Goal: Check status: Check status

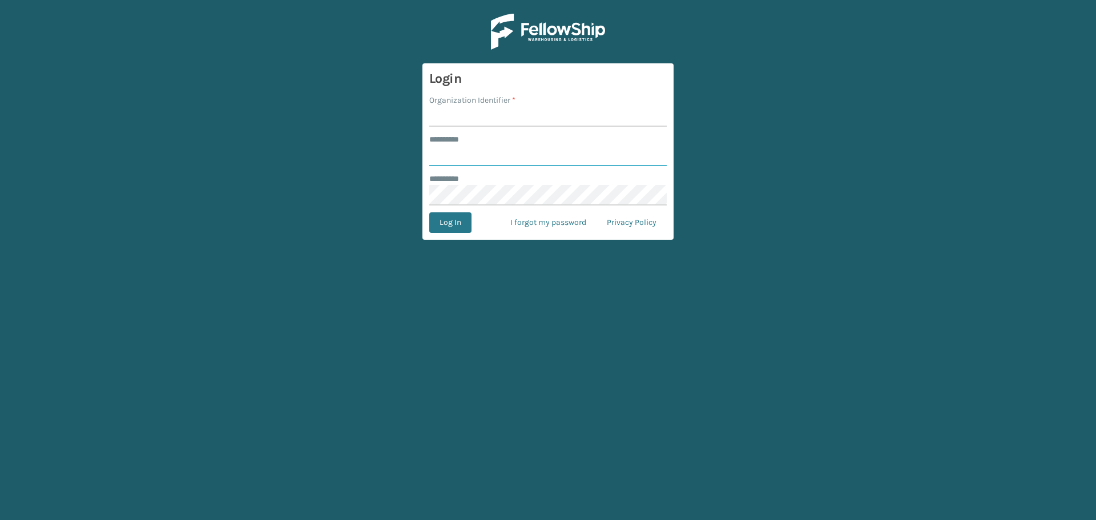
type input "********"
click at [446, 115] on input "Organization Identifier *" at bounding box center [547, 116] width 237 height 21
type input "[GEOGRAPHIC_DATA]"
click at [446, 217] on button "Log In" at bounding box center [450, 222] width 42 height 21
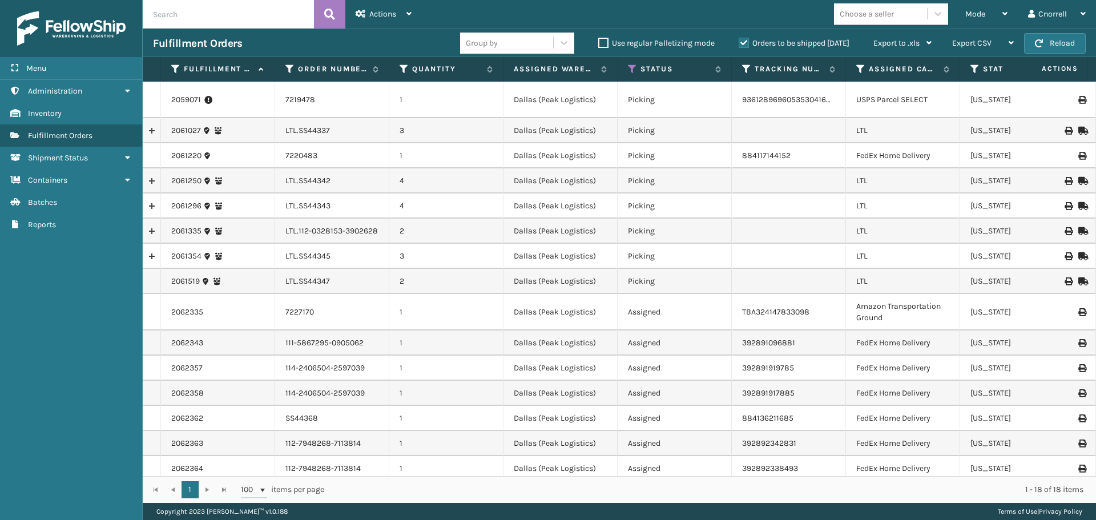
click at [198, 15] on input "text" at bounding box center [228, 14] width 171 height 29
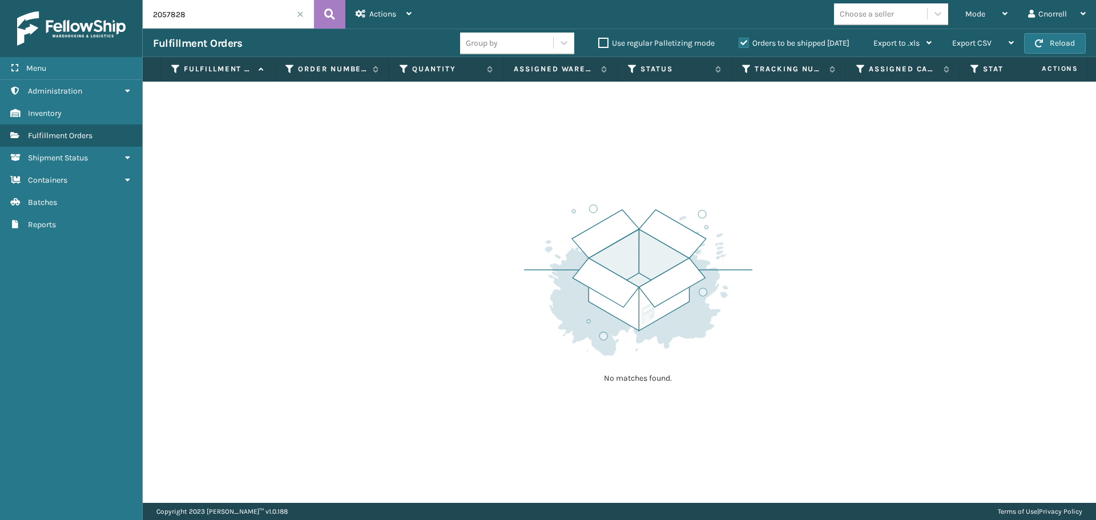
click at [742, 37] on div "Orders to be shipped [DATE]" at bounding box center [795, 44] width 135 height 14
click at [738, 42] on label "Orders to be shipped [DATE]" at bounding box center [793, 43] width 111 height 10
click at [738, 42] on input "Orders to be shipped [DATE]" at bounding box center [738, 40] width 1 height 7
click at [227, 19] on input "2057828" at bounding box center [228, 14] width 171 height 29
drag, startPoint x: 199, startPoint y: 9, endPoint x: 38, endPoint y: 7, distance: 160.4
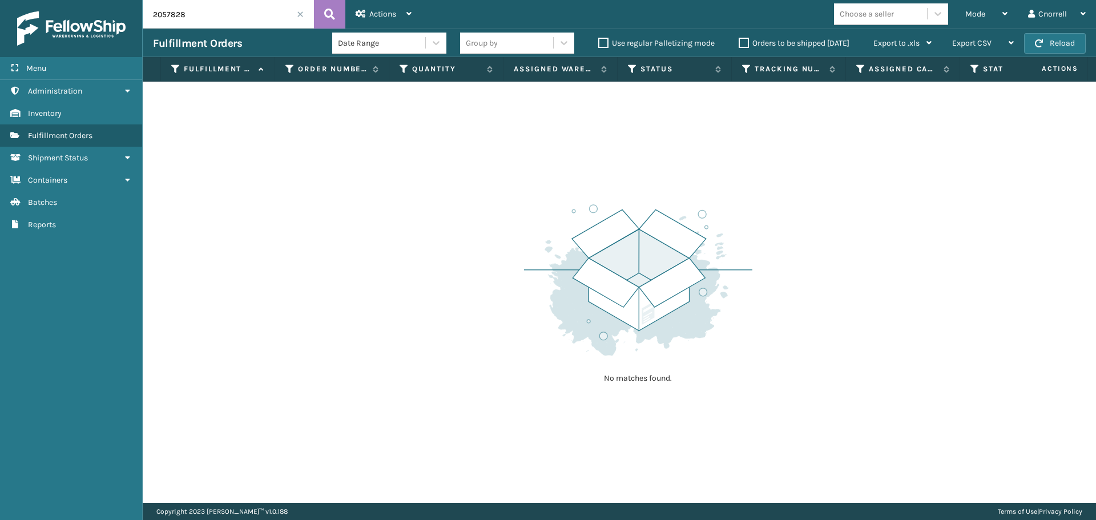
click at [38, 0] on div "Menu Administration Inventory Fulfillment Orders Shipment Status Containers Bat…" at bounding box center [548, 0] width 1096 height 0
drag, startPoint x: 237, startPoint y: 17, endPoint x: -13, endPoint y: -12, distance: 251.6
click at [0, 0] on html "Menu Administration Inventory Fulfillment Orders Shipment Status Containers Bat…" at bounding box center [548, 260] width 1096 height 520
paste input "112-6243123-9301033"
click at [974, 252] on div "No matches found." at bounding box center [619, 292] width 953 height 421
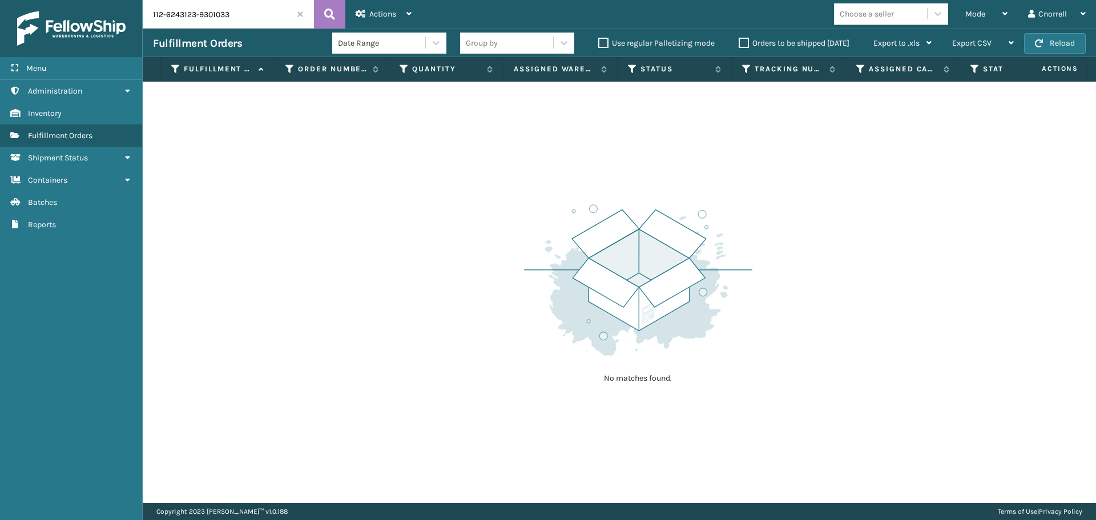
click at [914, 249] on div "No matches found." at bounding box center [619, 292] width 953 height 421
click at [971, 13] on span "Mode" at bounding box center [975, 14] width 20 height 10
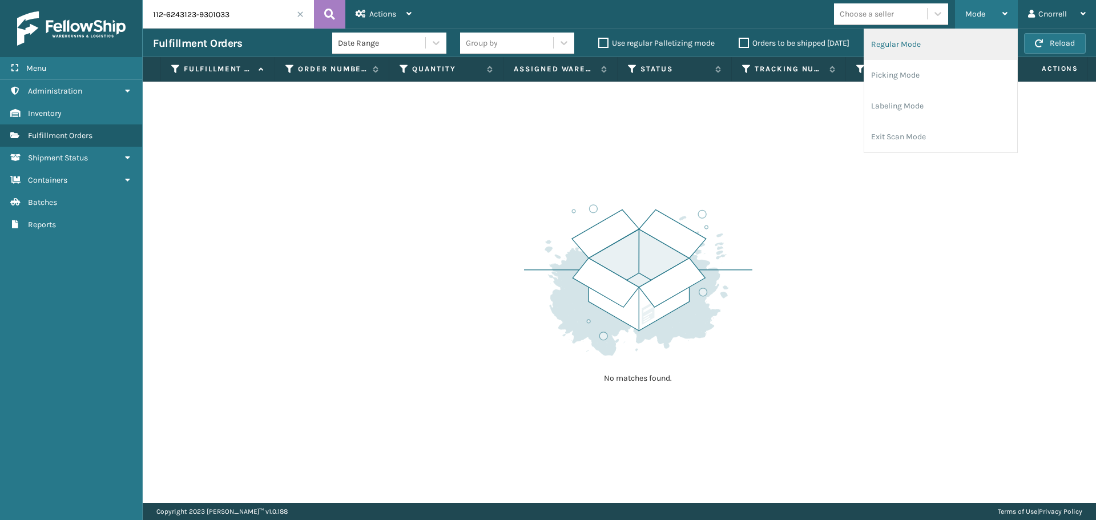
click at [897, 45] on li "Regular Mode" at bounding box center [940, 44] width 153 height 31
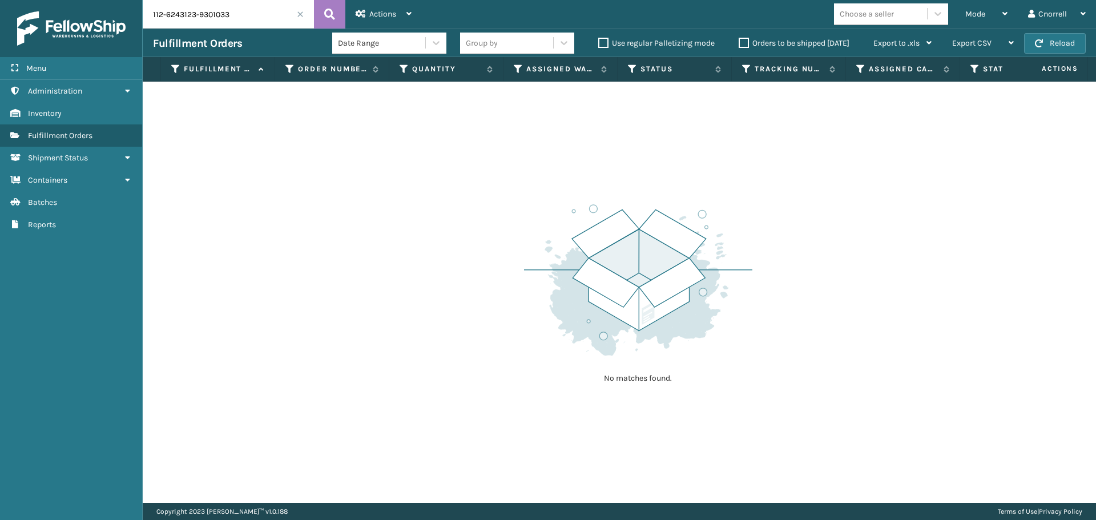
click at [249, 13] on input "112-6243123-9301033" at bounding box center [228, 14] width 171 height 29
drag, startPoint x: 243, startPoint y: 17, endPoint x: -34, endPoint y: 2, distance: 276.5
click at [0, 2] on html "Menu Administration Inventory Fulfillment Orders Shipment Status Containers Bat…" at bounding box center [548, 260] width 1096 height 520
paste input "2057828"
type input "2057828"
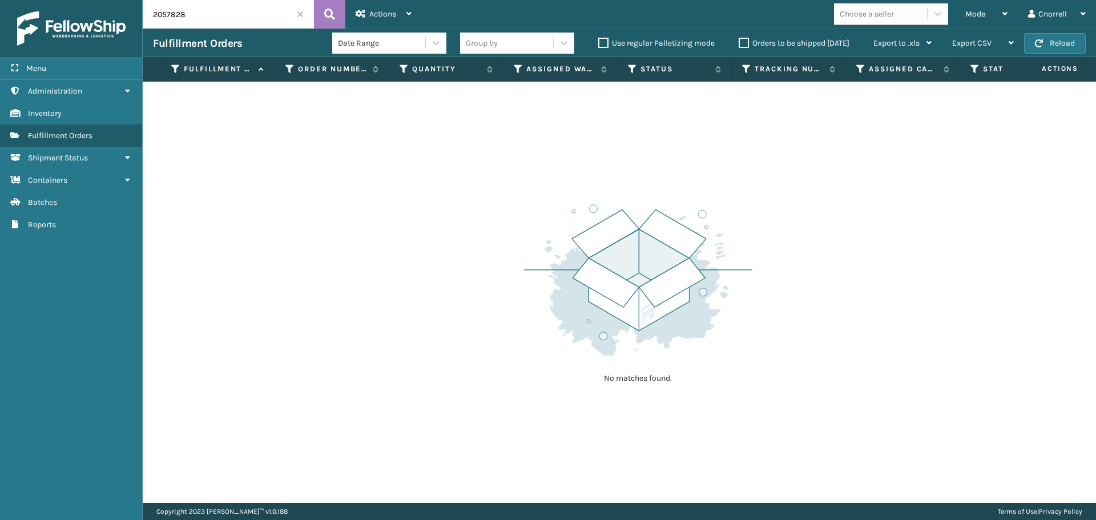
click at [301, 15] on span at bounding box center [300, 14] width 7 height 7
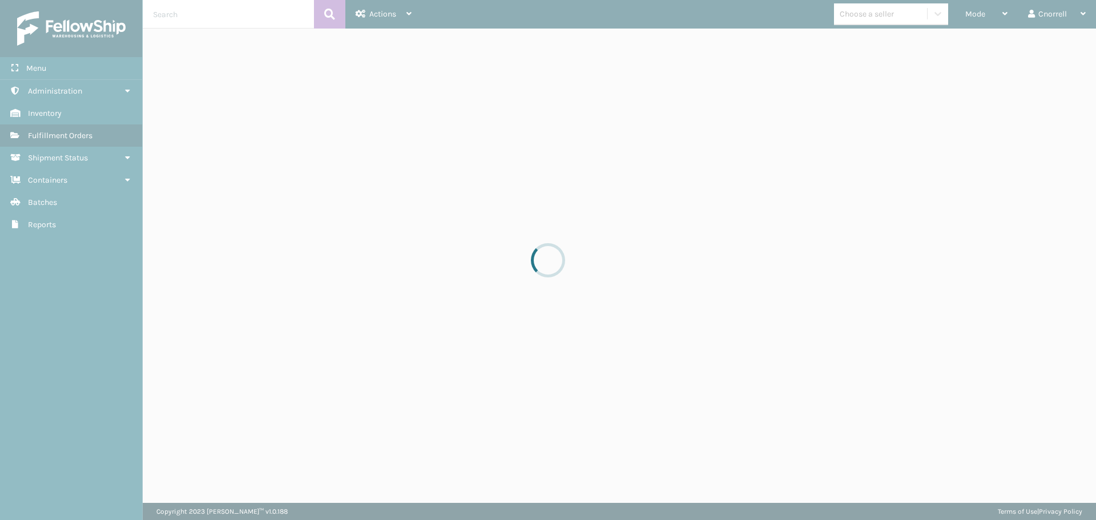
click at [821, 246] on div at bounding box center [548, 260] width 1096 height 520
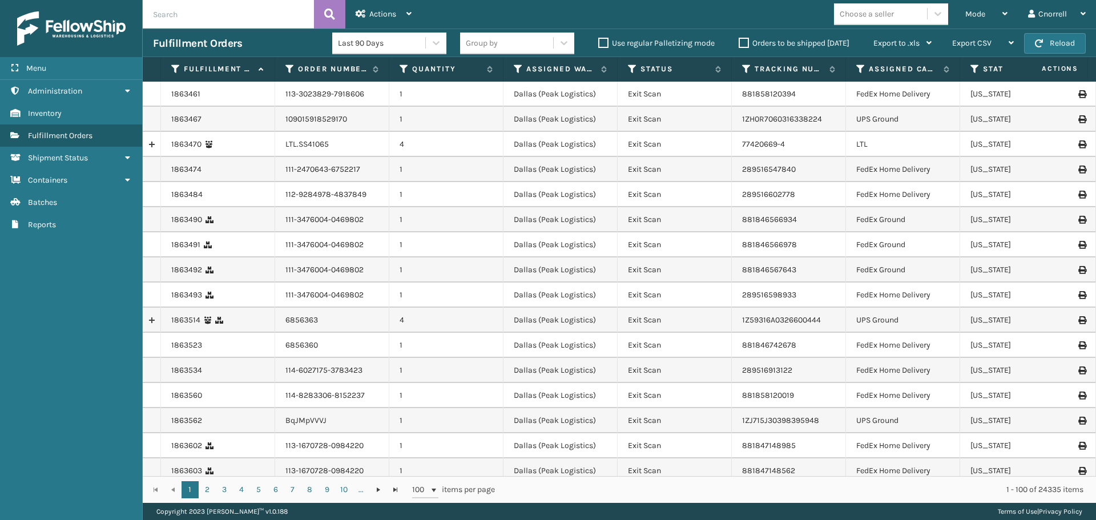
click at [227, 17] on input "text" at bounding box center [228, 14] width 171 height 29
paste input "2057828"
type input "2057828"
click at [438, 41] on icon at bounding box center [435, 42] width 11 height 11
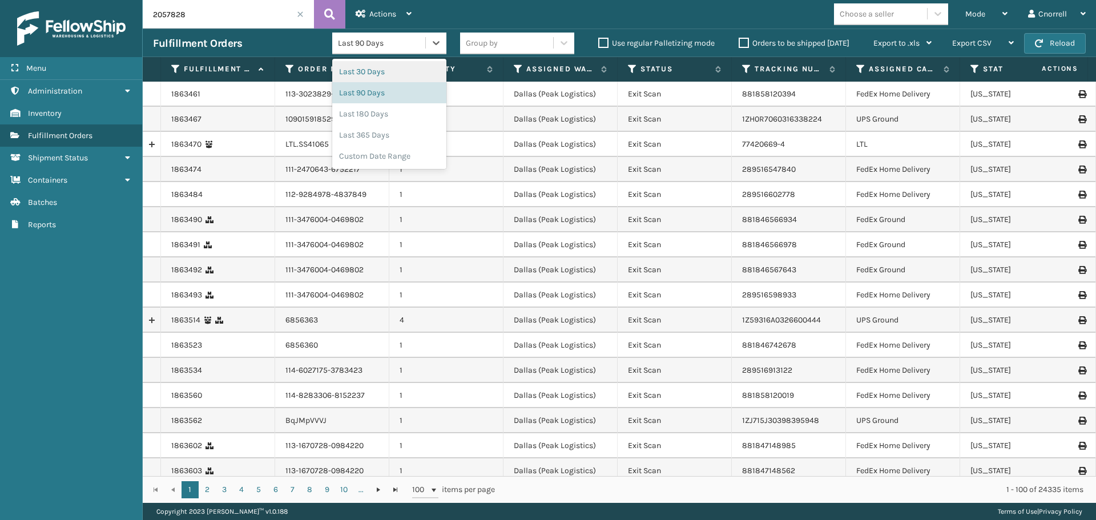
click at [448, 11] on div "Mode Regular Mode Picking Mode Labeling Mode Exit Scan Mode Choose a seller Cno…" at bounding box center [759, 14] width 674 height 29
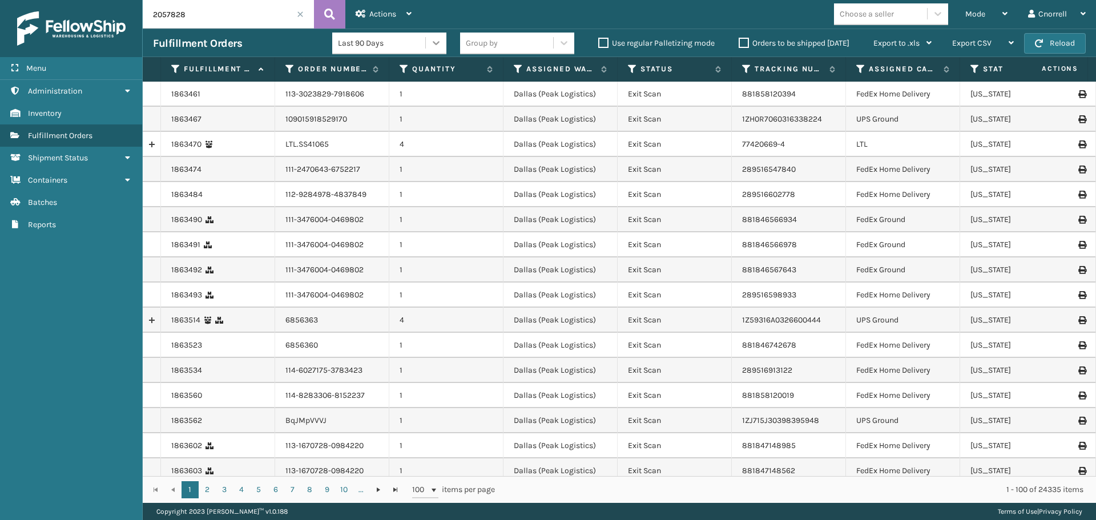
click at [426, 34] on div at bounding box center [436, 43] width 21 height 21
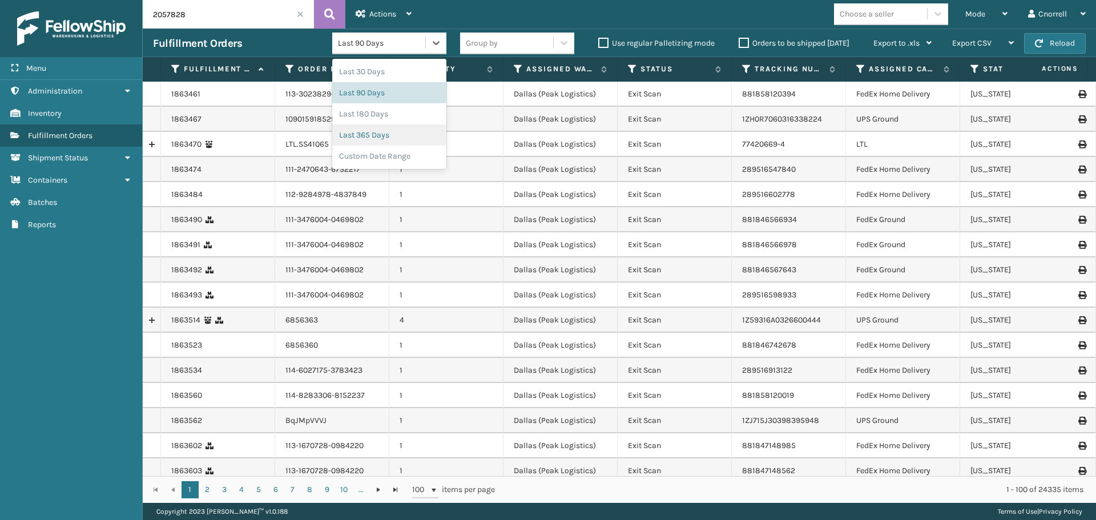
click at [377, 136] on div "Last 365 Days" at bounding box center [389, 134] width 114 height 21
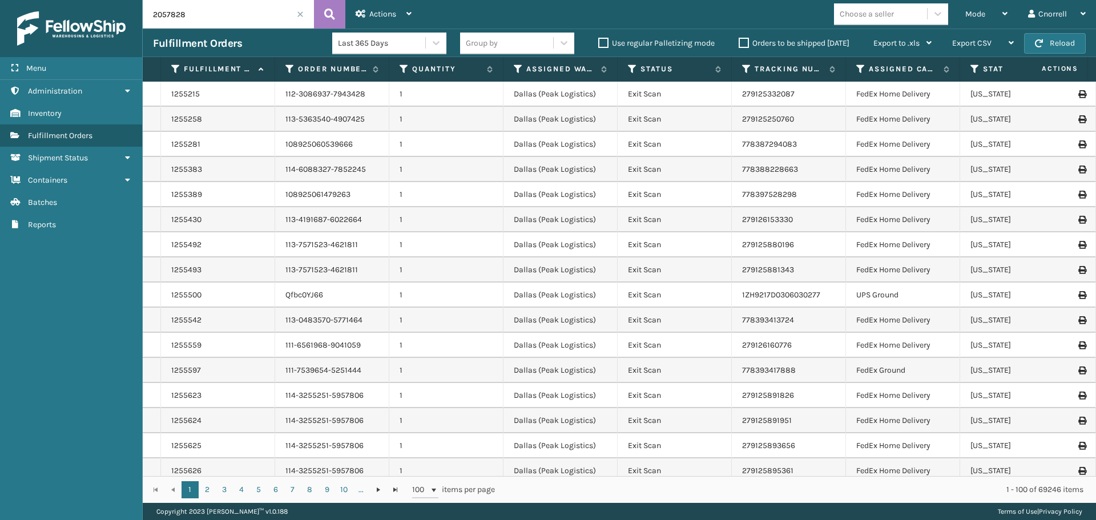
click at [202, 18] on input "2057828" at bounding box center [228, 14] width 171 height 29
